Goal: Download file/media

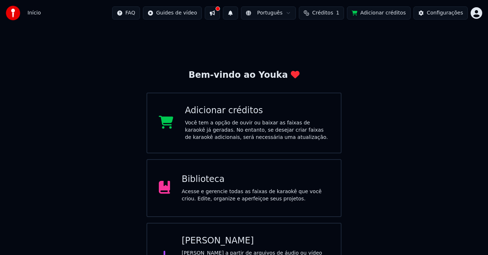
click at [245, 195] on div "Acesse e gerencie todas as faixas de karaokê que você criou. Edite, organize e …" at bounding box center [256, 195] width 148 height 14
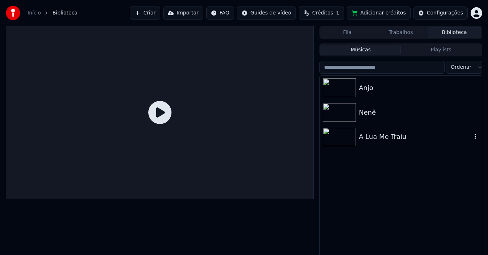
click at [398, 139] on div "A Lua Me Traiu" at bounding box center [415, 137] width 113 height 10
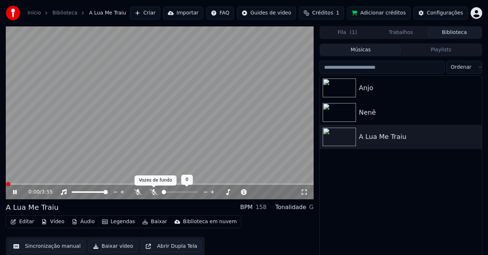
click at [151, 191] on icon at bounding box center [153, 192] width 7 height 6
click at [84, 184] on span at bounding box center [160, 184] width 308 height 1
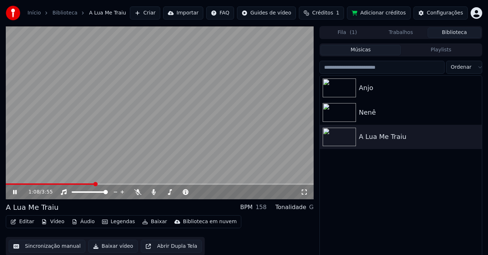
click at [94, 184] on span at bounding box center [160, 184] width 308 height 1
click at [153, 222] on button "Baixar" at bounding box center [154, 222] width 31 height 10
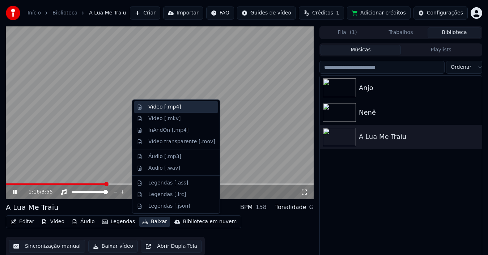
click at [161, 109] on div "Vídeo [.mp4]" at bounding box center [164, 107] width 33 height 7
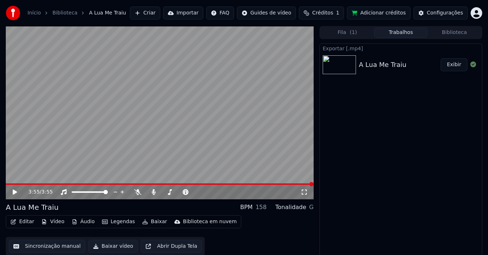
click at [449, 64] on button "Exibir" at bounding box center [454, 64] width 27 height 13
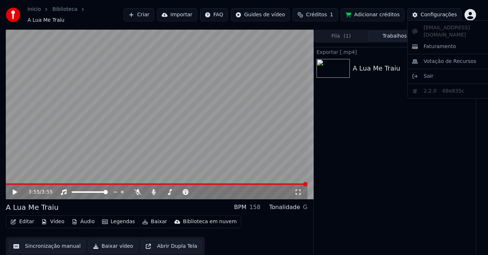
click at [479, 12] on html "Início Biblioteca A Lua Me [PERSON_NAME] Importar FAQ Guides de vídeo Créditos …" at bounding box center [244, 127] width 488 height 255
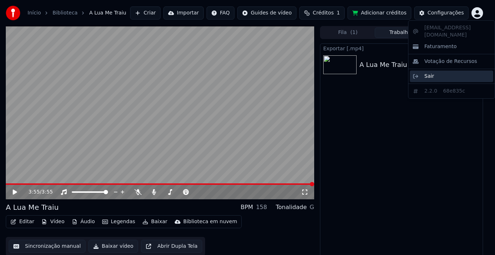
click at [447, 72] on div "Sair" at bounding box center [450, 77] width 83 height 12
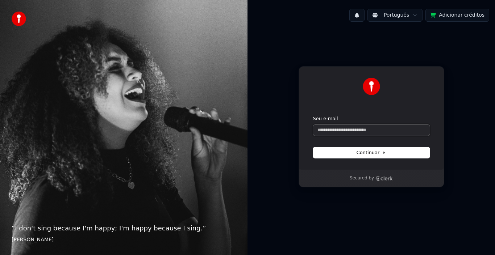
click at [320, 130] on input "Seu e-mail" at bounding box center [371, 130] width 117 height 11
click at [313, 115] on button "submit" at bounding box center [313, 115] width 0 height 0
type input "**********"
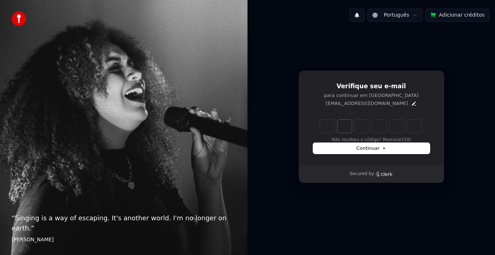
type input "******"
type input "*"
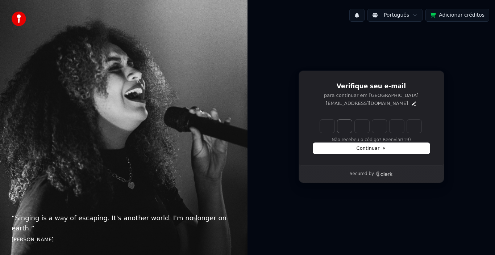
type input "*"
